Goal: Information Seeking & Learning: Learn about a topic

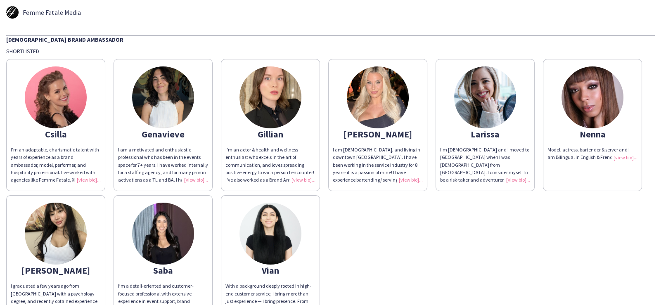
click at [60, 99] on img at bounding box center [56, 97] width 62 height 62
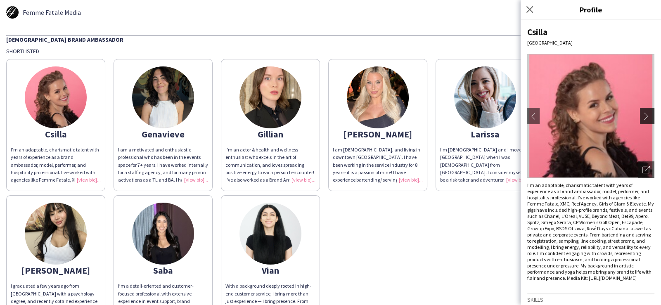
click at [642, 118] on app-icon "chevron-right" at bounding box center [648, 115] width 12 height 7
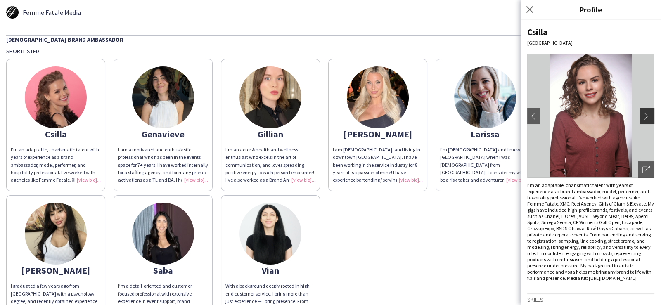
click at [642, 115] on app-icon "chevron-right" at bounding box center [648, 115] width 12 height 7
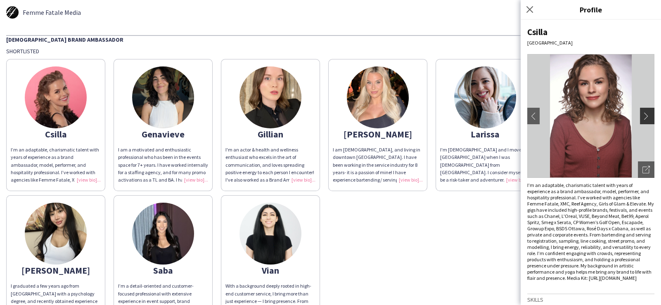
click at [642, 115] on app-icon "chevron-right" at bounding box center [648, 115] width 12 height 7
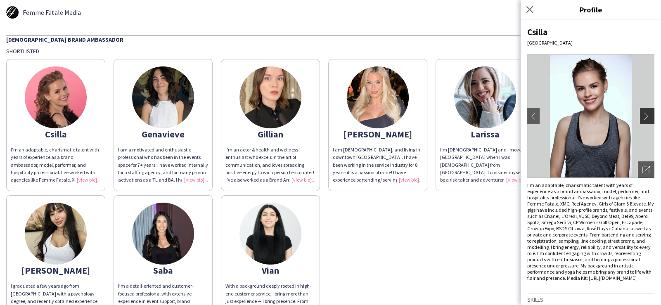
click at [642, 117] on app-icon "chevron-right" at bounding box center [648, 115] width 12 height 7
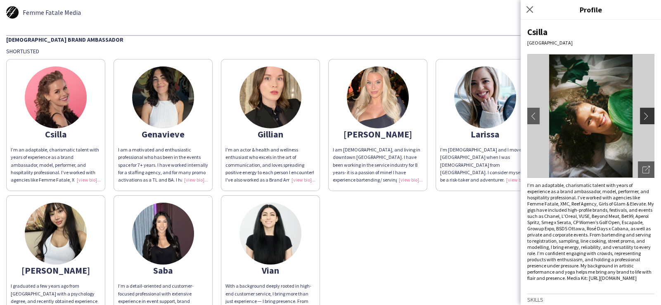
click at [642, 117] on app-icon "chevron-right" at bounding box center [648, 115] width 12 height 7
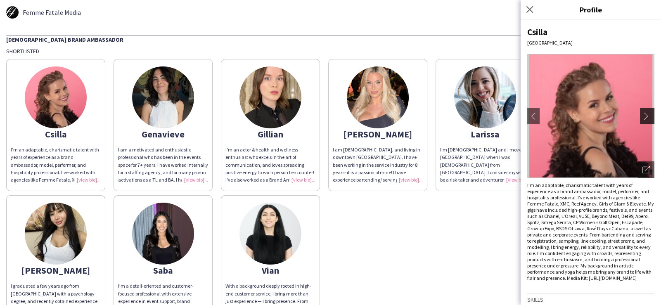
click at [642, 117] on app-icon "chevron-right" at bounding box center [648, 115] width 12 height 7
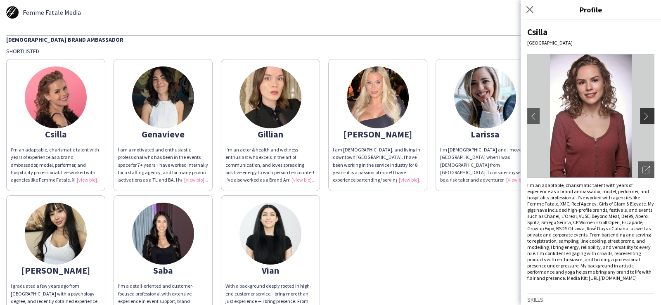
click at [642, 117] on app-icon "chevron-right" at bounding box center [648, 115] width 12 height 7
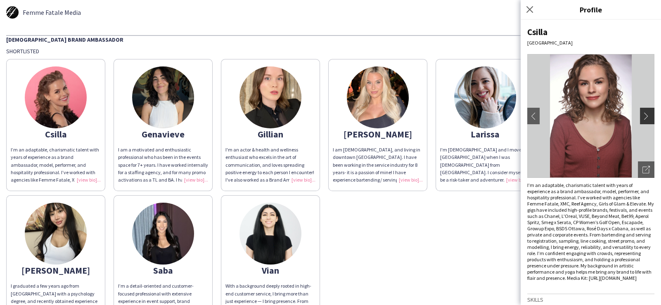
click at [642, 117] on app-icon "chevron-right" at bounding box center [648, 115] width 12 height 7
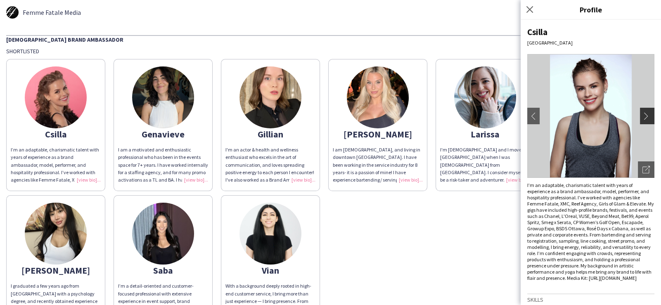
click at [644, 115] on app-icon "chevron-right" at bounding box center [648, 115] width 12 height 7
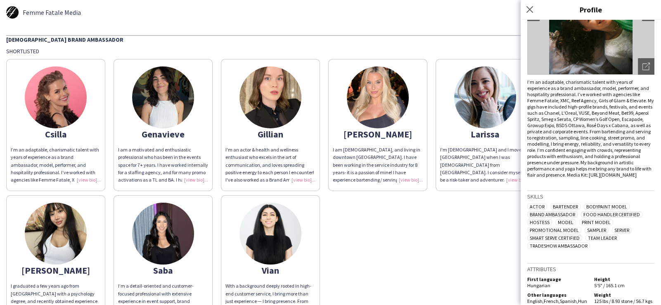
scroll to position [122, 0]
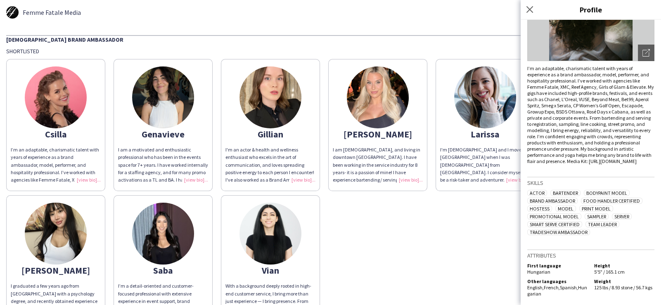
drag, startPoint x: 45, startPoint y: 136, endPoint x: 67, endPoint y: 136, distance: 21.5
click at [67, 136] on div "Csilla" at bounding box center [56, 133] width 90 height 7
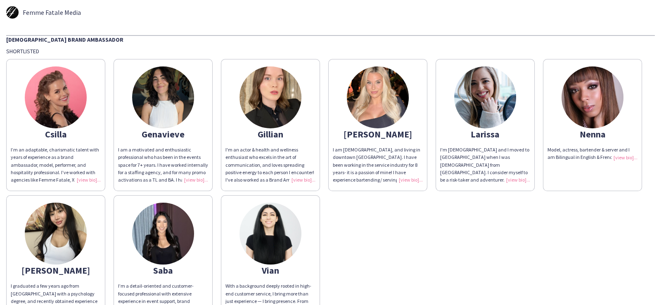
copy div "Csilla"
click at [409, 180] on div "I am [DEMOGRAPHIC_DATA], and living in downtown [GEOGRAPHIC_DATA]. I have been …" at bounding box center [378, 165] width 90 height 38
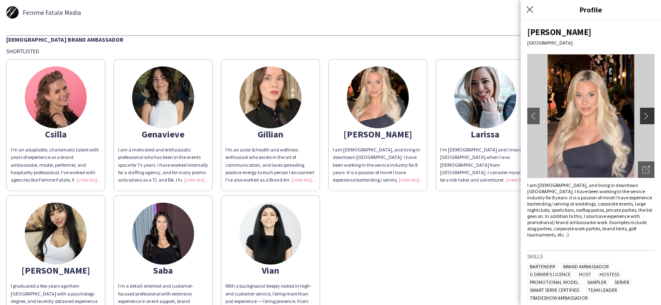
click at [644, 117] on app-icon "chevron-right" at bounding box center [648, 115] width 12 height 7
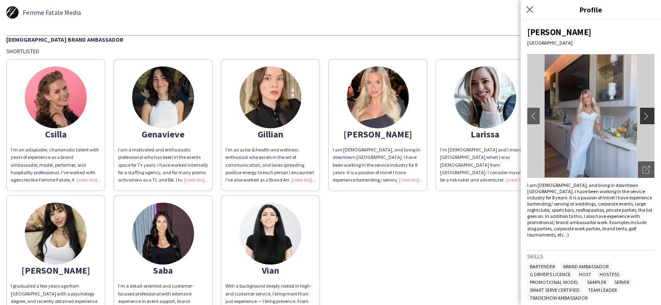
click at [642, 118] on app-icon "chevron-right" at bounding box center [648, 115] width 12 height 7
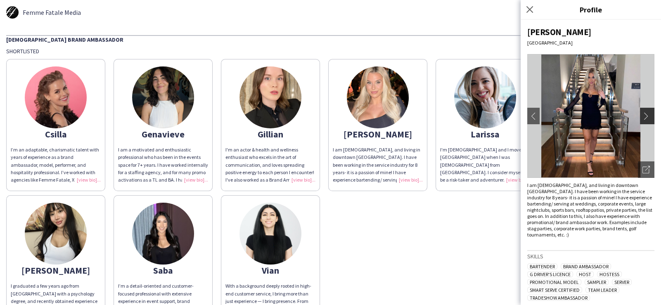
click at [640, 120] on button "chevron-right" at bounding box center [648, 116] width 17 height 17
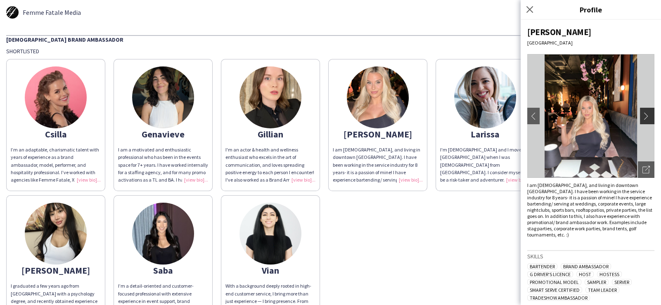
click at [643, 116] on app-icon "chevron-right" at bounding box center [648, 115] width 12 height 7
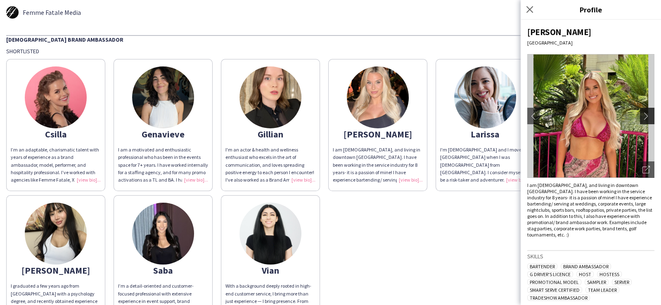
click at [643, 116] on app-icon "chevron-right" at bounding box center [648, 115] width 12 height 7
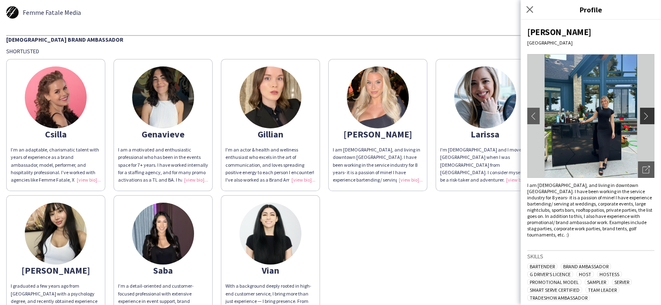
click at [643, 116] on app-icon "chevron-right" at bounding box center [648, 115] width 12 height 7
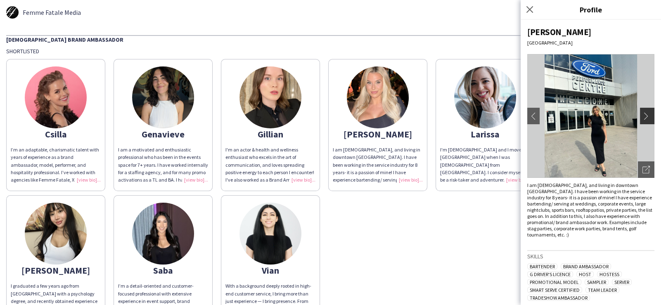
click at [643, 116] on app-icon "chevron-right" at bounding box center [648, 115] width 12 height 7
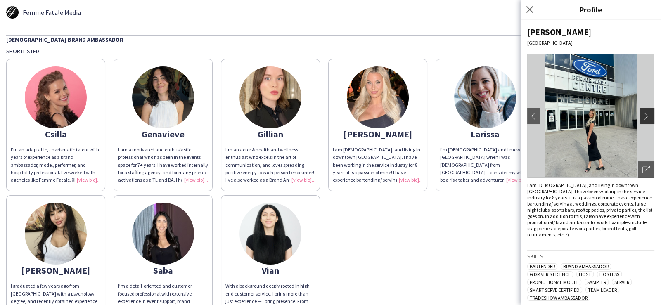
click at [643, 116] on app-icon "chevron-right" at bounding box center [648, 115] width 12 height 7
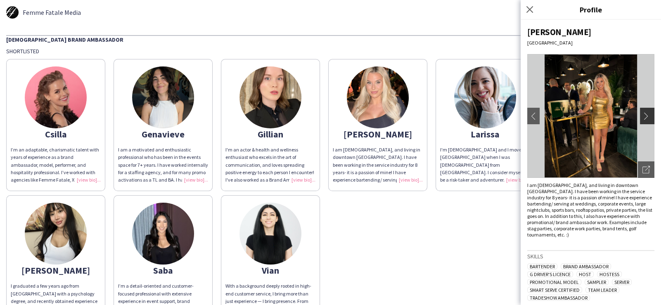
click at [643, 116] on app-icon "chevron-right" at bounding box center [648, 115] width 12 height 7
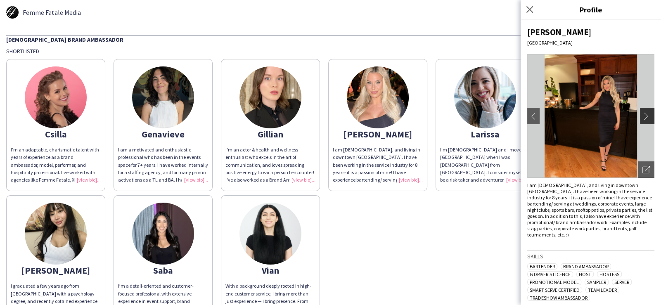
click at [643, 116] on app-icon "chevron-right" at bounding box center [648, 115] width 12 height 7
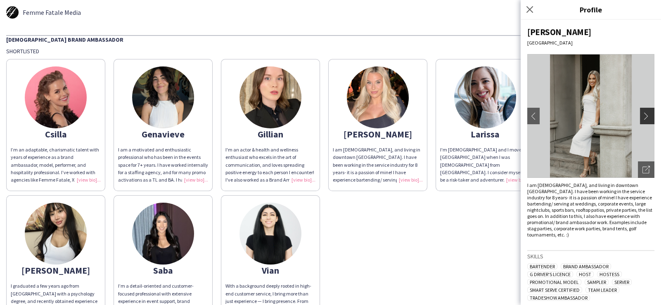
click at [643, 116] on app-icon "chevron-right" at bounding box center [648, 115] width 12 height 7
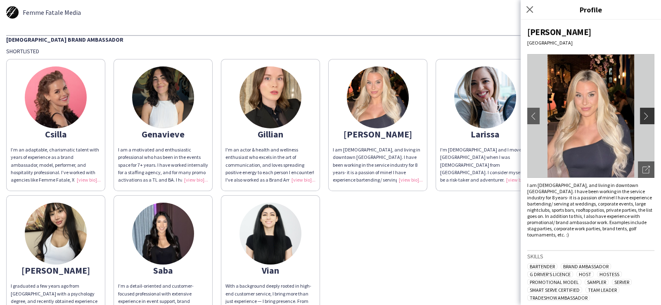
click at [643, 116] on app-icon "chevron-right" at bounding box center [648, 115] width 12 height 7
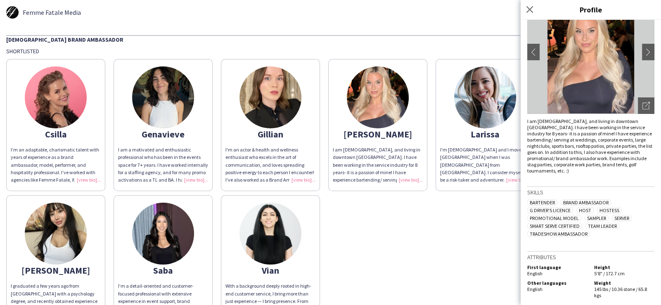
scroll to position [64, 0]
click at [486, 110] on img at bounding box center [485, 97] width 62 height 62
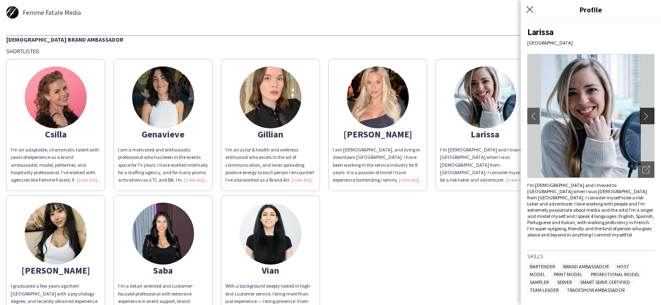
click at [643, 116] on app-icon "chevron-right" at bounding box center [648, 115] width 12 height 7
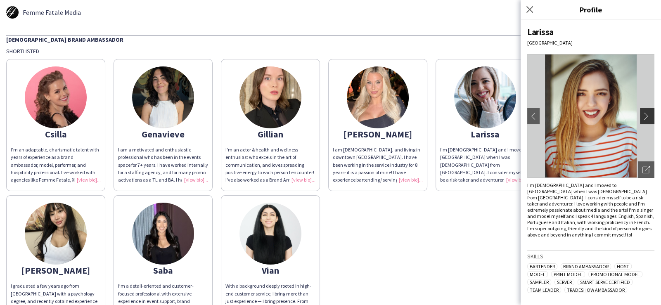
click at [643, 118] on app-icon "chevron-right" at bounding box center [648, 115] width 12 height 7
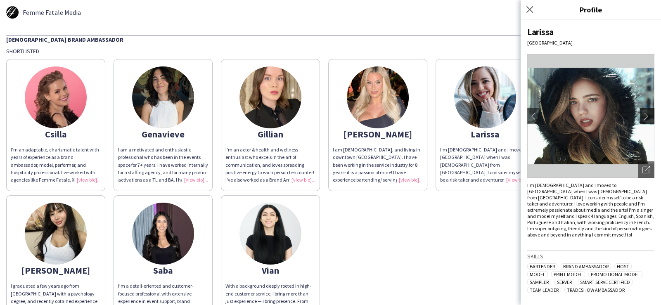
click at [644, 113] on app-icon "chevron-right" at bounding box center [648, 115] width 12 height 7
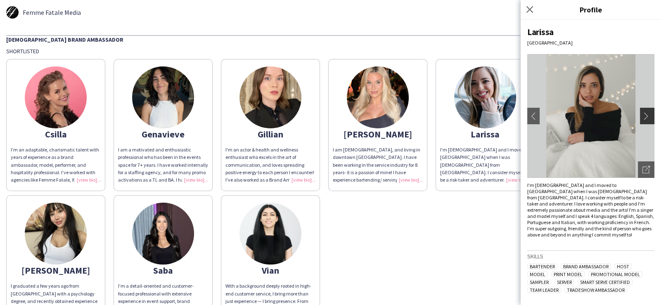
click at [642, 117] on app-icon "chevron-right" at bounding box center [648, 115] width 12 height 7
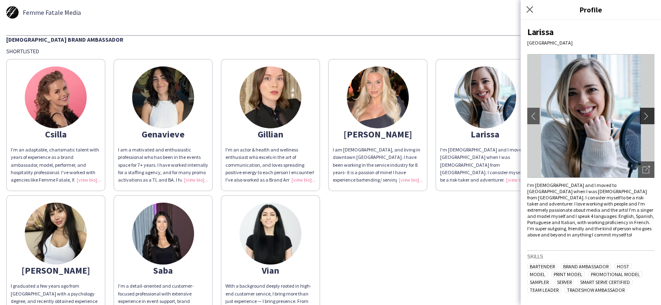
click at [642, 117] on app-icon "chevron-right" at bounding box center [648, 115] width 12 height 7
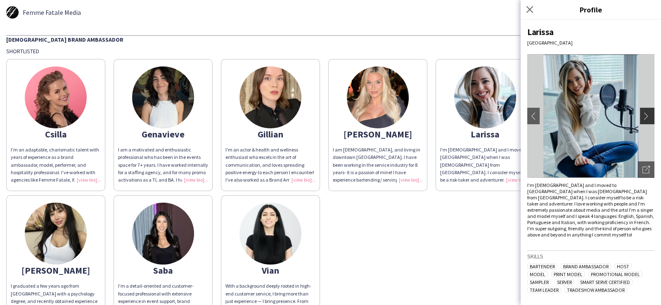
click at [642, 117] on app-icon "chevron-right" at bounding box center [648, 115] width 12 height 7
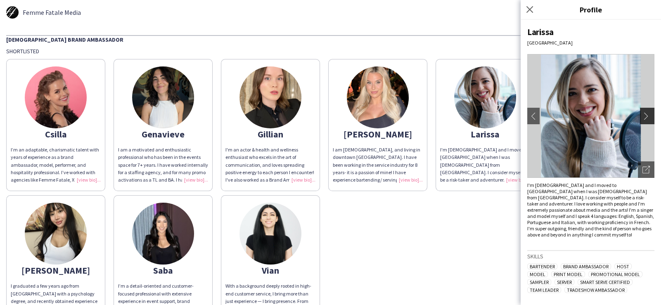
click at [642, 114] on app-icon "chevron-right" at bounding box center [648, 115] width 12 height 7
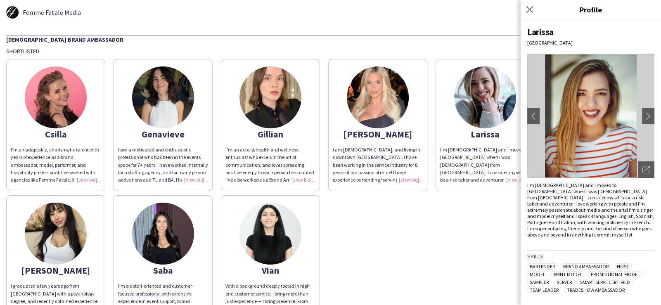
click at [87, 233] on img at bounding box center [56, 234] width 62 height 62
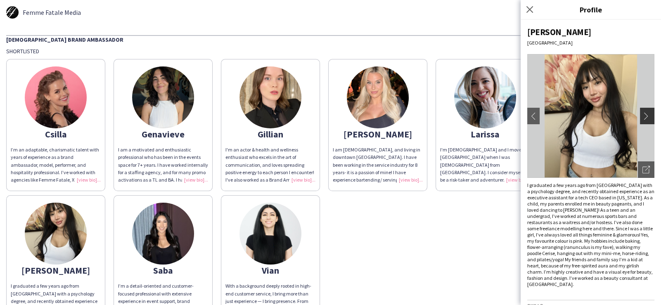
click at [642, 114] on app-icon "chevron-right" at bounding box center [648, 115] width 12 height 7
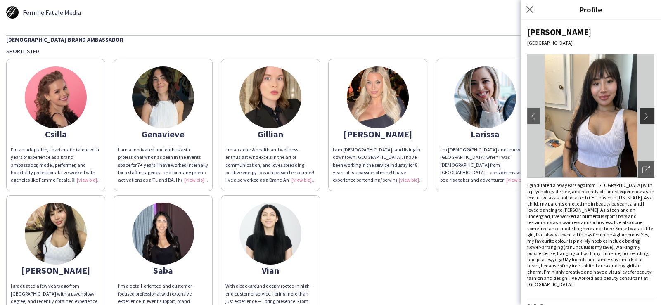
click at [642, 116] on app-icon "chevron-right" at bounding box center [648, 115] width 12 height 7
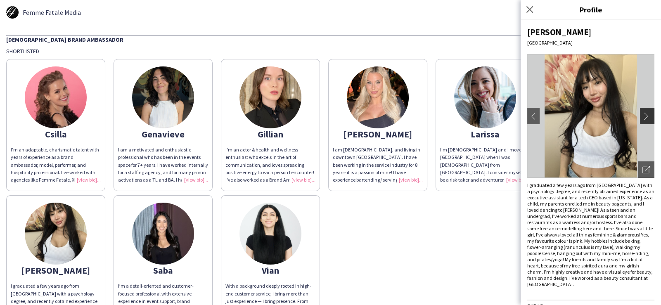
click at [642, 116] on app-icon "chevron-right" at bounding box center [648, 115] width 12 height 7
click at [643, 117] on app-icon "chevron-right" at bounding box center [648, 115] width 12 height 7
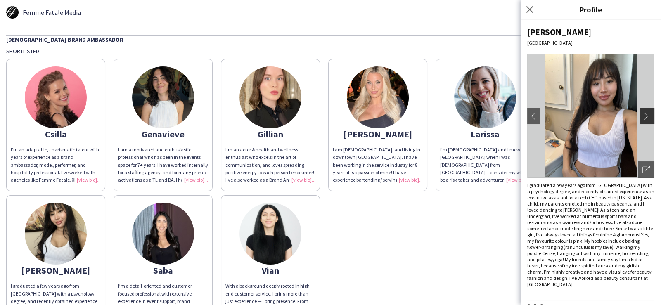
click at [647, 116] on app-icon "chevron-right" at bounding box center [648, 115] width 12 height 7
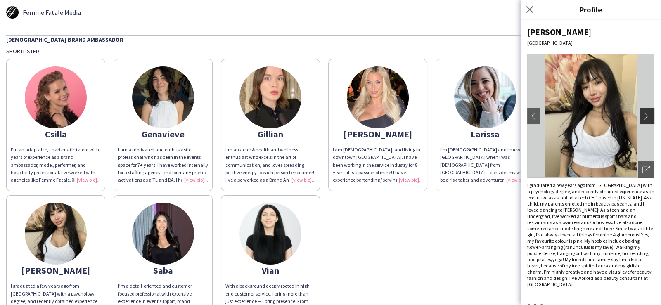
click at [646, 118] on app-icon "chevron-right" at bounding box center [648, 115] width 12 height 7
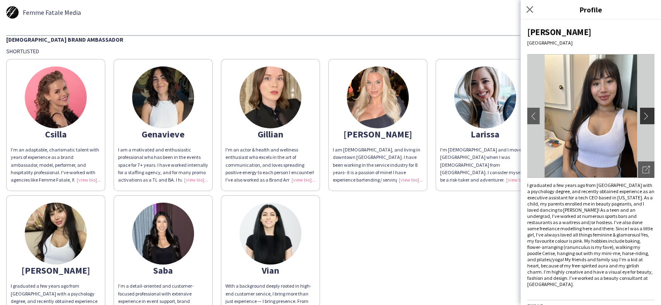
click at [642, 114] on app-icon "chevron-right" at bounding box center [648, 115] width 12 height 7
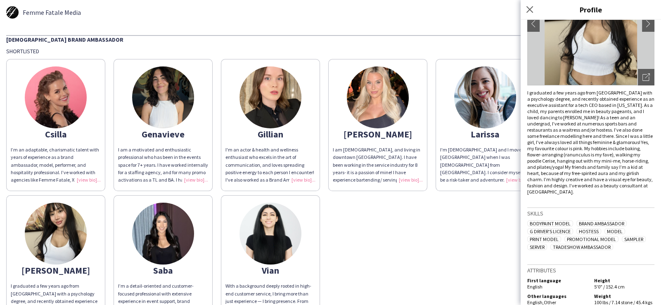
scroll to position [106, 0]
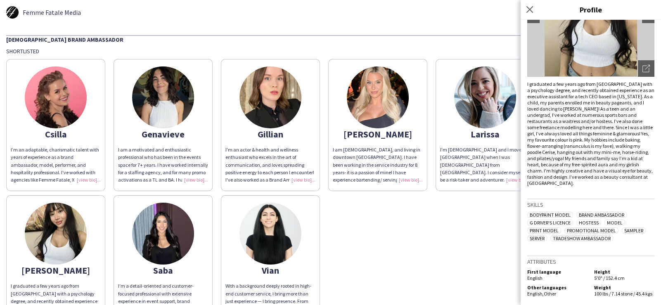
click at [194, 239] on img at bounding box center [163, 234] width 62 height 62
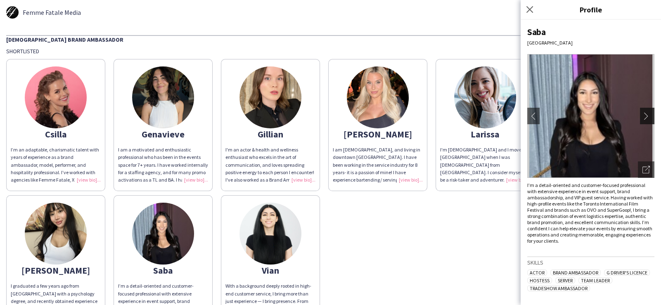
click at [642, 116] on app-icon "chevron-right" at bounding box center [648, 115] width 12 height 7
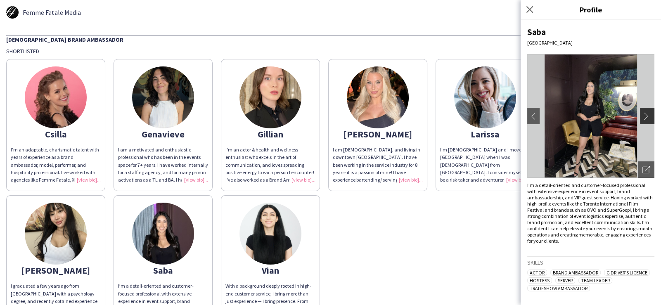
click at [642, 116] on app-icon "chevron-right" at bounding box center [648, 115] width 12 height 7
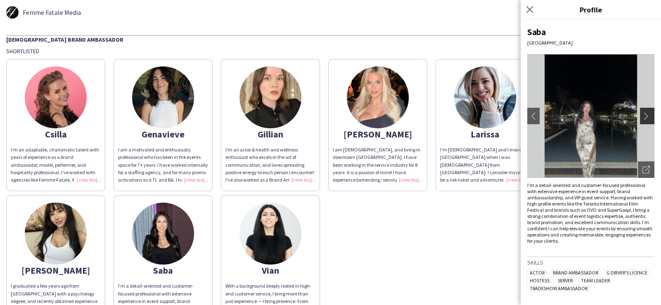
click at [642, 117] on app-icon "chevron-right" at bounding box center [648, 115] width 12 height 7
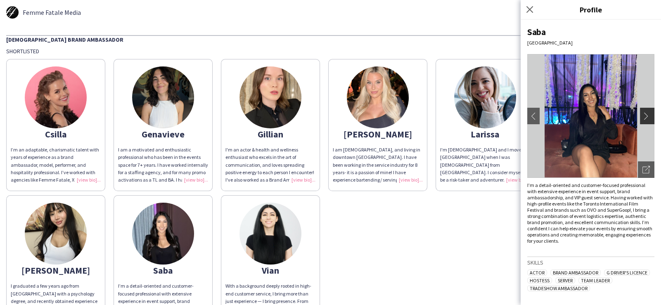
click at [643, 118] on app-icon "chevron-right" at bounding box center [648, 115] width 12 height 7
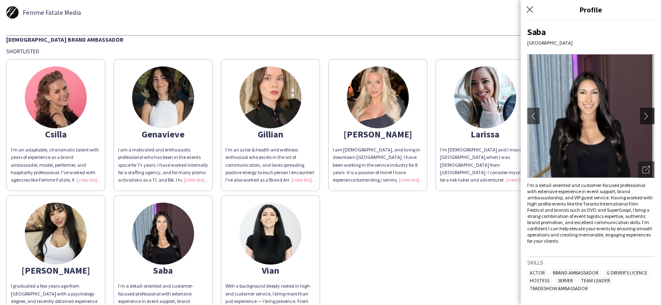
click at [642, 118] on app-icon "chevron-right" at bounding box center [648, 115] width 12 height 7
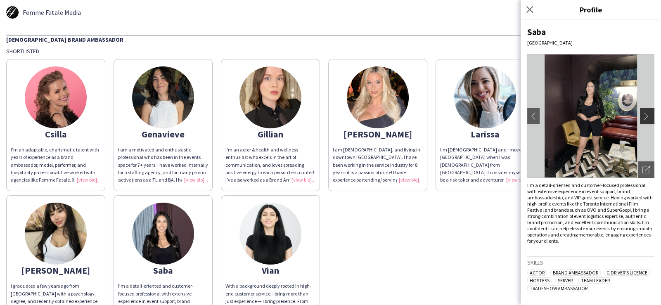
click at [642, 114] on app-icon "chevron-right" at bounding box center [648, 115] width 12 height 7
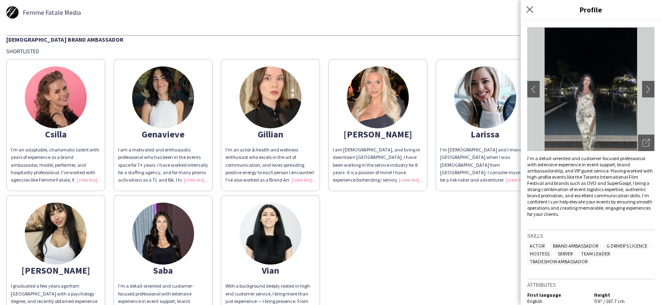
scroll to position [55, 0]
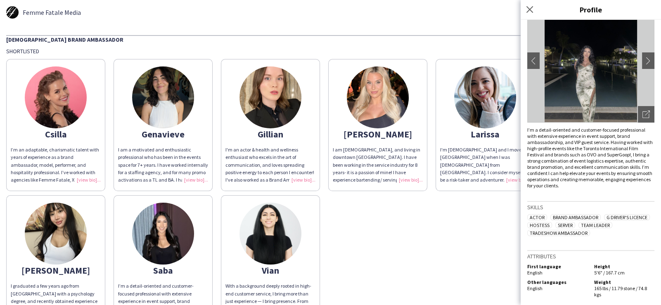
click at [301, 244] on img at bounding box center [270, 234] width 62 height 62
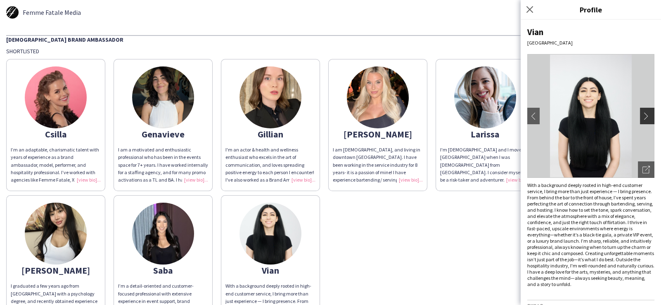
click at [642, 116] on app-icon "chevron-right" at bounding box center [648, 115] width 12 height 7
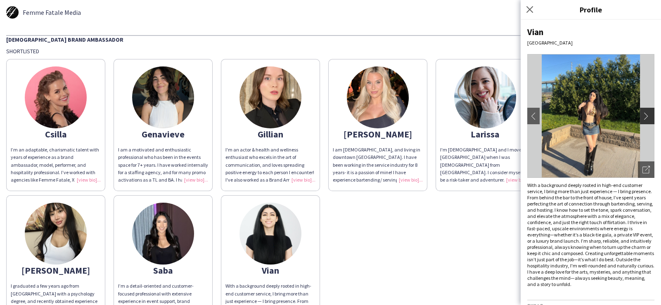
click at [642, 115] on app-icon "chevron-right" at bounding box center [648, 115] width 12 height 7
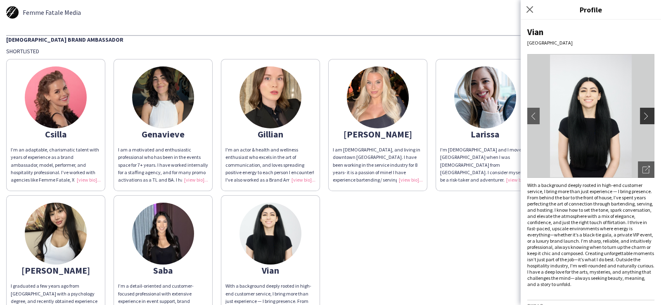
click at [642, 115] on app-icon "chevron-right" at bounding box center [648, 115] width 12 height 7
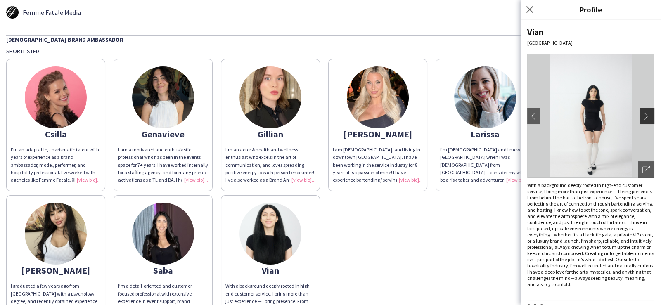
click at [642, 115] on app-icon "chevron-right" at bounding box center [648, 115] width 12 height 7
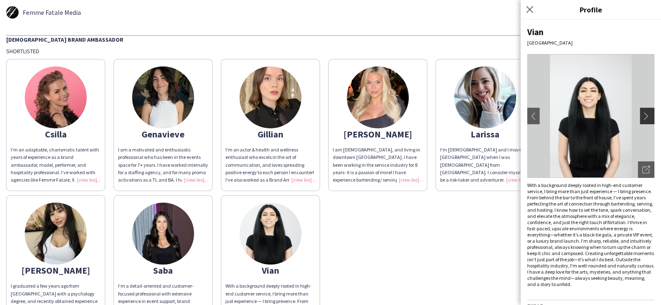
click at [642, 115] on app-icon "chevron-right" at bounding box center [648, 115] width 12 height 7
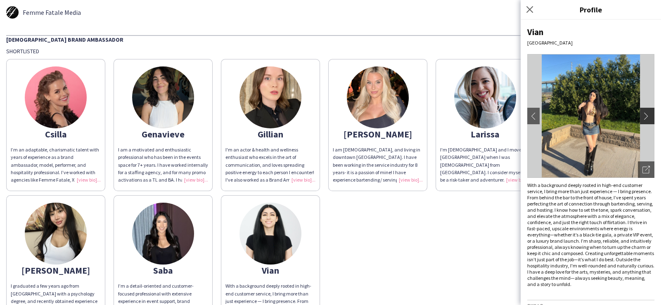
click at [642, 115] on app-icon "chevron-right" at bounding box center [648, 115] width 12 height 7
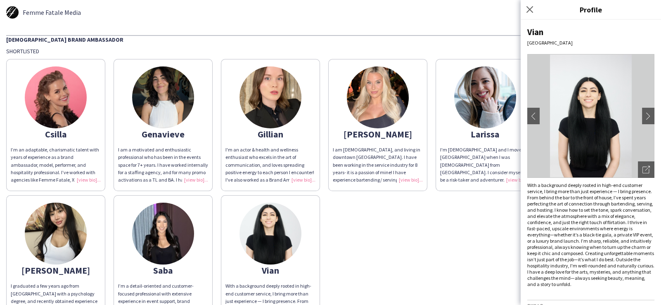
click at [461, 237] on div "Csilla I’m an adaptable, charismatic talent with years of experience as a brand…" at bounding box center [330, 191] width 649 height 272
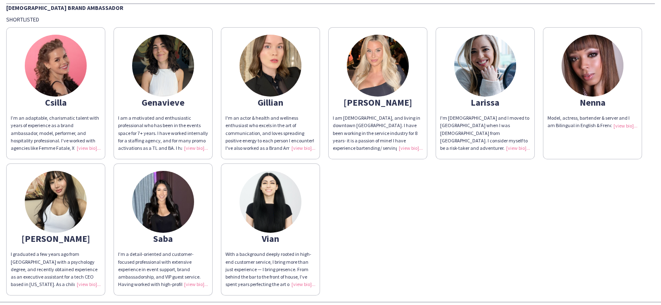
scroll to position [0, 0]
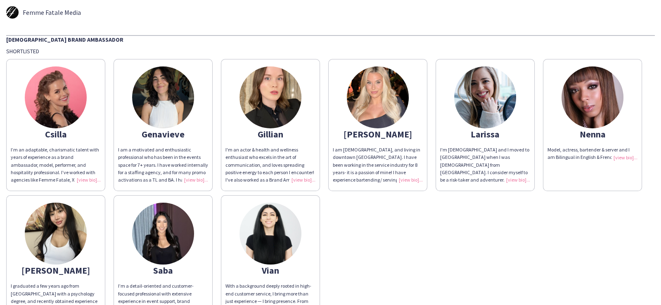
click at [380, 104] on img at bounding box center [378, 97] width 62 height 62
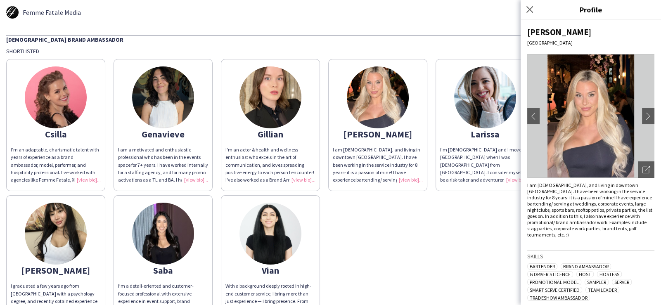
drag, startPoint x: 528, startPoint y: 184, endPoint x: 613, endPoint y: 243, distance: 103.2
click at [613, 243] on div "Heather Toronto chevron-left chevron-right Open photos pop-in I am [DEMOGRAPHIC…" at bounding box center [591, 162] width 140 height 285
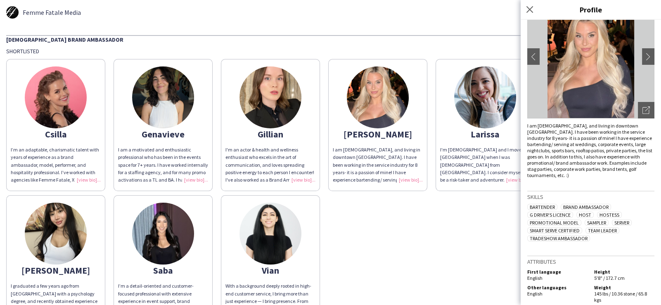
scroll to position [64, 0]
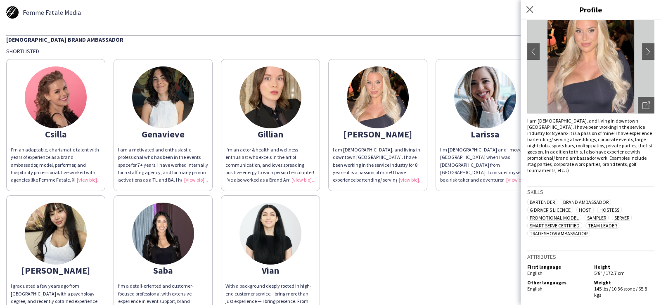
click at [621, 240] on div "Heather Toronto chevron-left chevron-right Open photos pop-in I am [DEMOGRAPHIC…" at bounding box center [591, 162] width 140 height 285
click at [590, 54] on img at bounding box center [590, 52] width 127 height 124
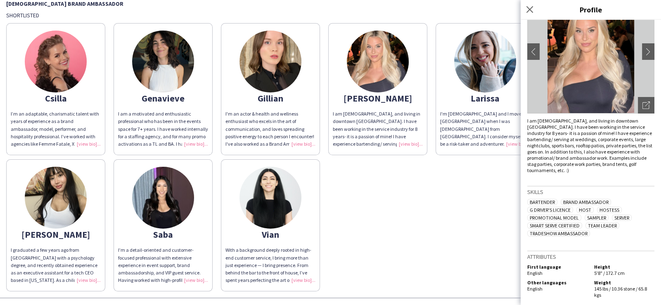
scroll to position [59, 0]
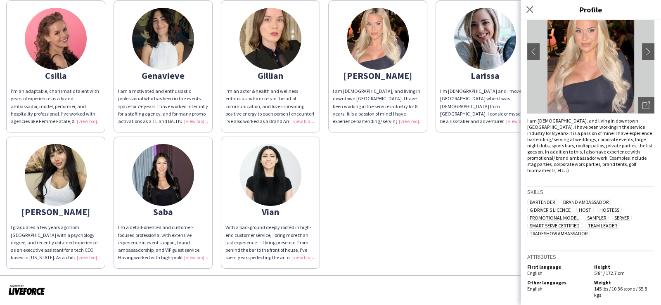
click at [416, 121] on div "I am [DEMOGRAPHIC_DATA], and living in downtown [GEOGRAPHIC_DATA]. I have been …" at bounding box center [378, 107] width 90 height 38
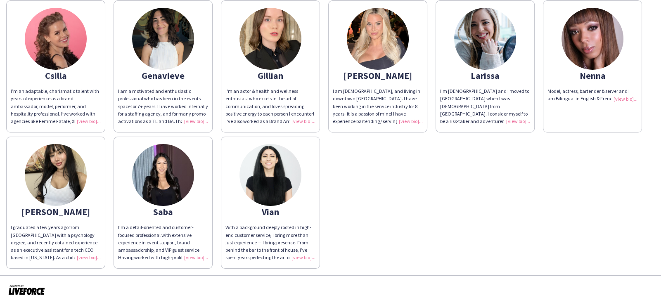
click at [410, 121] on div "I am [DEMOGRAPHIC_DATA], and living in downtown [GEOGRAPHIC_DATA]. I have been …" at bounding box center [378, 107] width 90 height 38
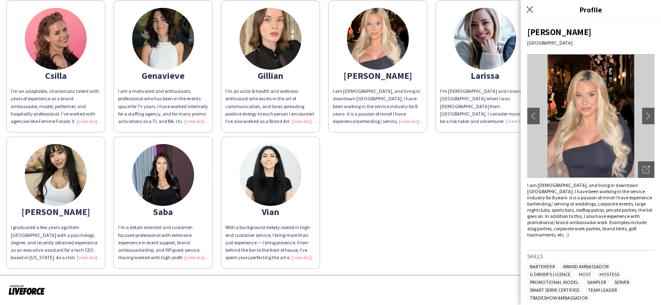
click at [565, 111] on img at bounding box center [590, 116] width 127 height 124
click at [642, 169] on icon "Open photos pop-in" at bounding box center [645, 169] width 7 height 7
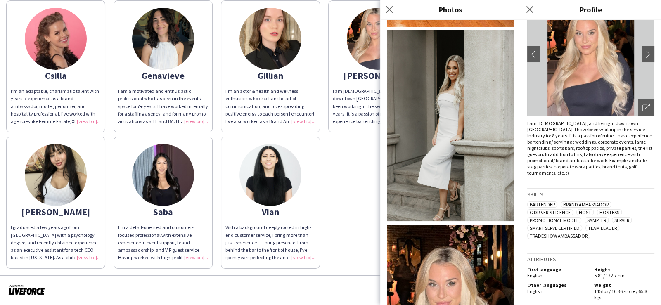
scroll to position [64, 0]
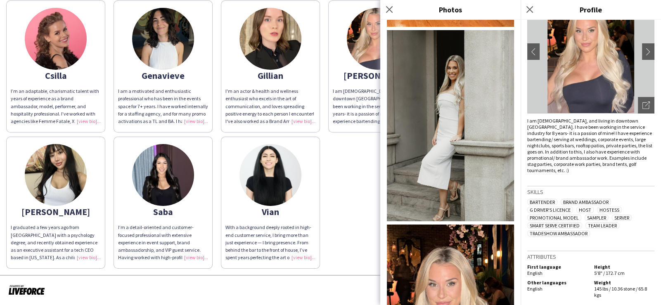
drag, startPoint x: 558, startPoint y: 229, endPoint x: 568, endPoint y: 229, distance: 9.9
click at [558, 230] on span "Tradeshow Ambassador" at bounding box center [558, 233] width 63 height 6
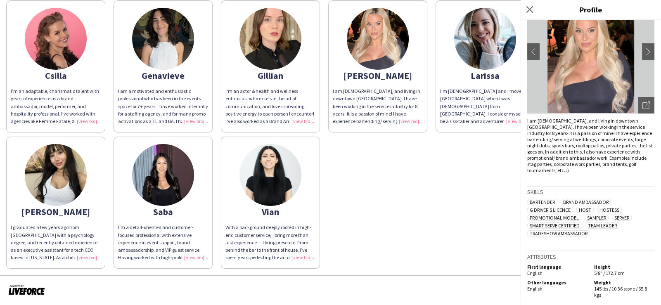
click at [606, 231] on div "Bartender Brand Ambassador [PERSON_NAME]'s Licence Host Hostess Promotional Mod…" at bounding box center [590, 218] width 127 height 39
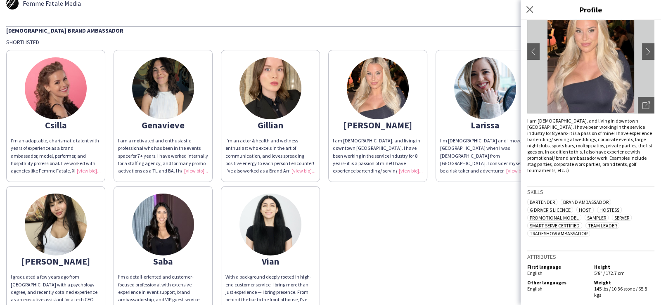
scroll to position [0, 0]
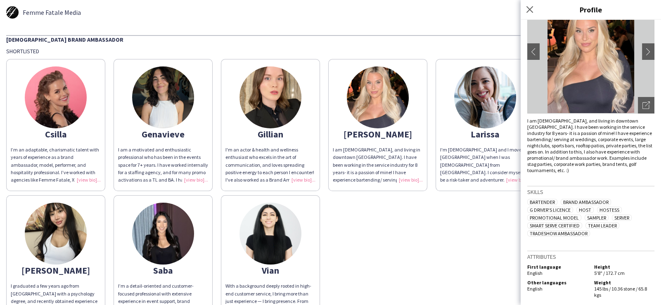
drag, startPoint x: 198, startPoint y: 18, endPoint x: 324, endPoint y: 17, distance: 125.9
click at [200, 18] on div "Femme Fatale Media" at bounding box center [330, 12] width 649 height 12
